Goal: Information Seeking & Learning: Learn about a topic

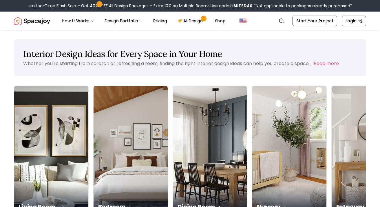
click at [26, 119] on img at bounding box center [51, 151] width 78 height 137
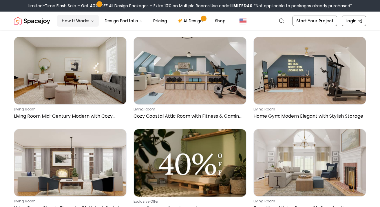
scroll to position [2799, 0]
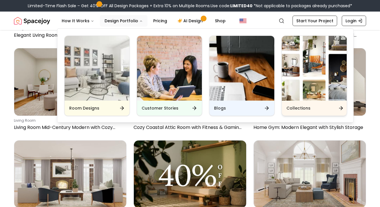
click at [309, 42] on img "Main" at bounding box center [314, 68] width 65 height 65
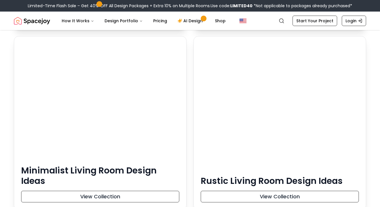
scroll to position [6640, 0]
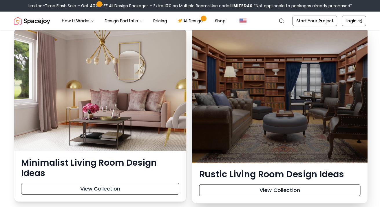
click at [255, 108] on div at bounding box center [279, 94] width 175 height 135
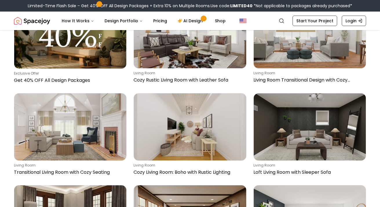
scroll to position [172, 0]
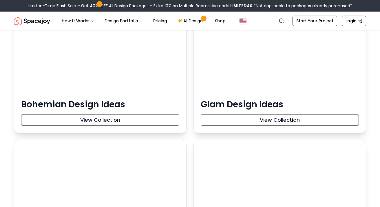
scroll to position [8160, 0]
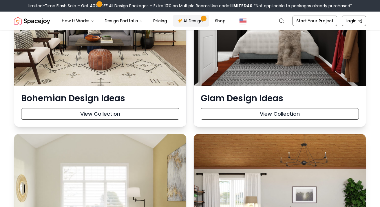
click at [190, 18] on link "AI Design" at bounding box center [191, 21] width 36 height 12
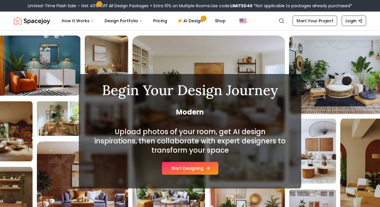
click at [192, 167] on button "Start Designing" at bounding box center [190, 168] width 56 height 13
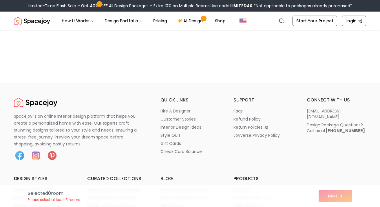
scroll to position [3380, 0]
